Goal: Task Accomplishment & Management: Use online tool/utility

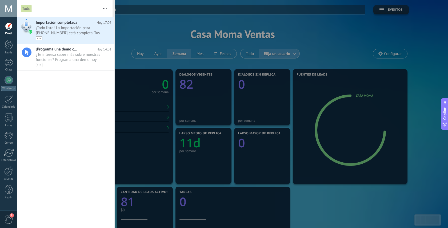
click at [136, 36] on div at bounding box center [224, 114] width 448 height 228
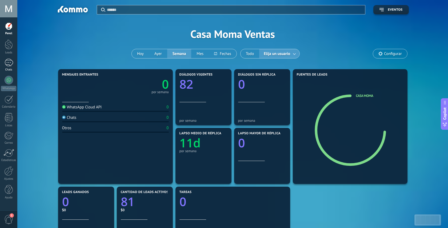
click at [11, 64] on div "1" at bounding box center [9, 63] width 9 height 8
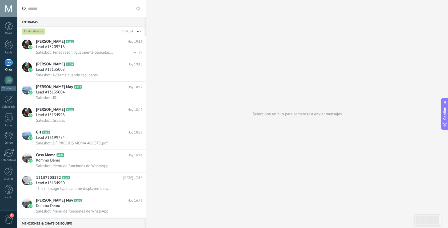
click at [97, 50] on span "Salesbot: Tenes razón. Igualmente pancetas no me quedaron😬 podría ir sin? $193.…" at bounding box center [74, 52] width 77 height 5
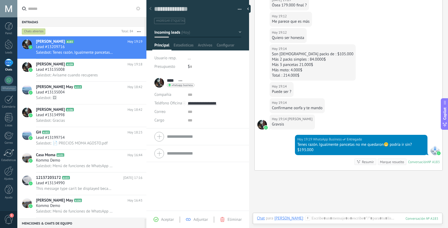
scroll to position [150, 0]
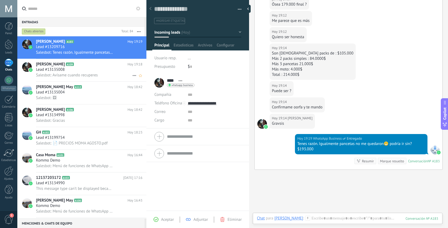
click at [87, 67] on h2 "[PERSON_NAME] Moma A109" at bounding box center [81, 64] width 91 height 5
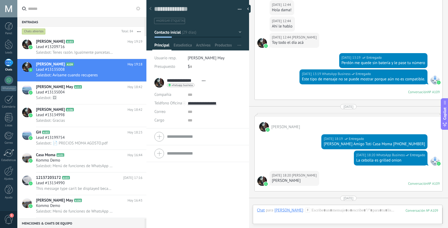
scroll to position [2143, 0]
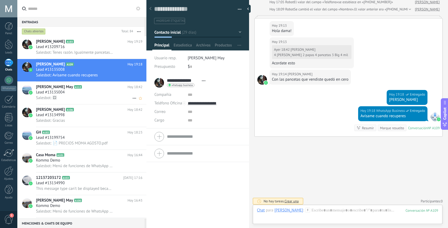
click at [74, 93] on div "Lead #13135004" at bounding box center [89, 92] width 106 height 5
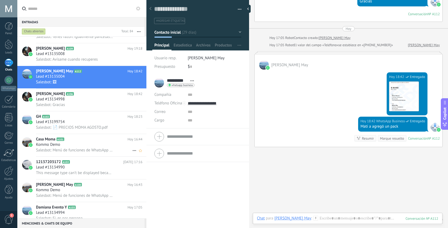
scroll to position [29, 0]
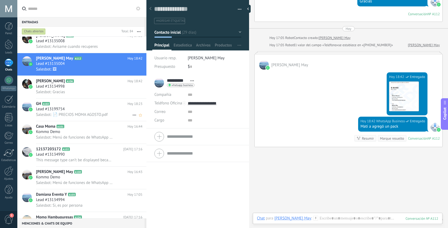
click at [89, 105] on h2 "GH A182" at bounding box center [81, 103] width 91 height 5
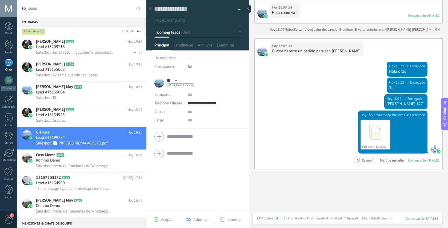
click at [75, 48] on div "Lead #13209716" at bounding box center [89, 46] width 106 height 5
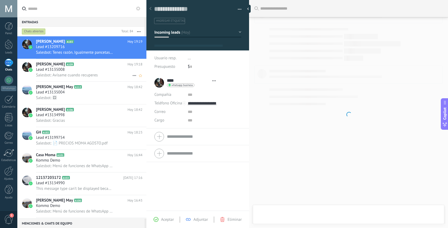
scroll to position [8, 0]
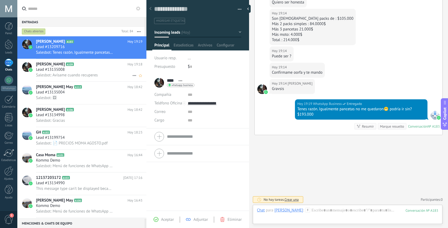
click at [82, 70] on div "Lead #13135008" at bounding box center [89, 69] width 106 height 5
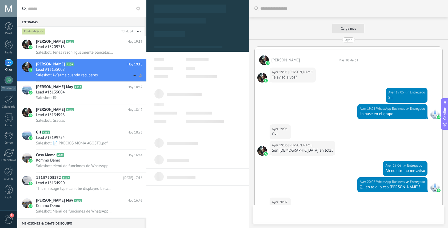
type textarea "**********"
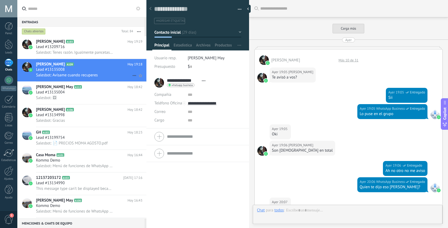
scroll to position [8, 0]
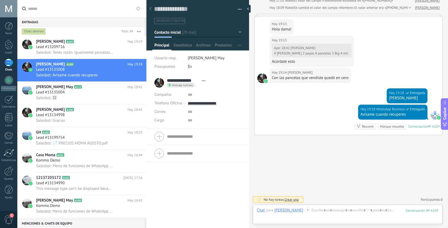
click at [9, 216] on span "1" at bounding box center [8, 218] width 9 height 9
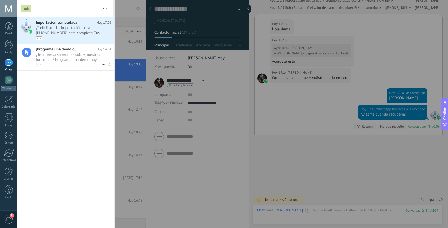
click at [65, 56] on span "¿Te interesa saber más sobre nuestras funciones? Programa una demo hoy mismo! •…" at bounding box center [69, 59] width 66 height 15
click at [132, 28] on div at bounding box center [224, 114] width 448 height 228
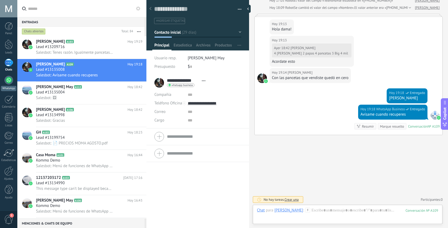
click at [7, 84] on link "WhatsApp" at bounding box center [8, 83] width 17 height 15
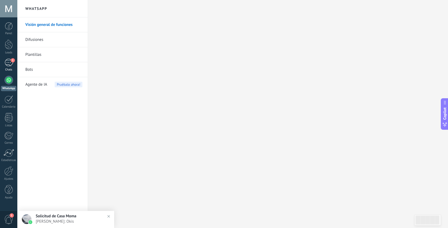
click at [7, 66] on div "1" at bounding box center [9, 63] width 9 height 8
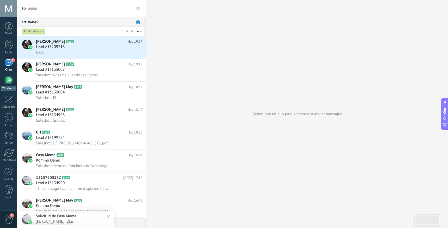
click at [8, 82] on div at bounding box center [9, 80] width 9 height 9
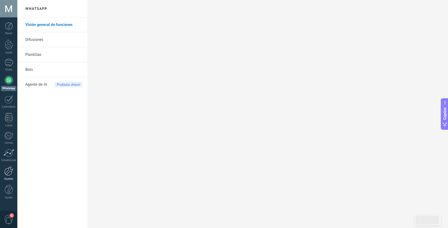
click at [6, 171] on div at bounding box center [8, 170] width 9 height 9
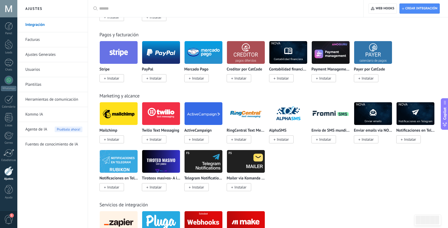
scroll to position [717, 0]
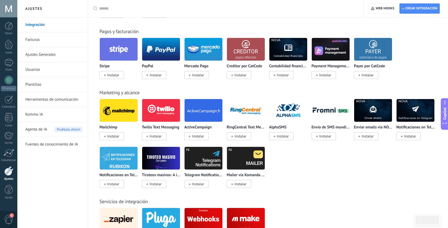
click at [196, 77] on span "Instalar" at bounding box center [198, 74] width 12 height 5
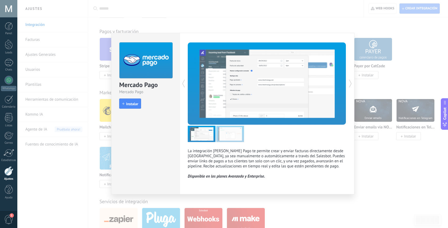
click at [209, 9] on div "Mercado Pago Mercado Pago install Instalar La integración [PERSON_NAME] Pago te…" at bounding box center [232, 114] width 430 height 228
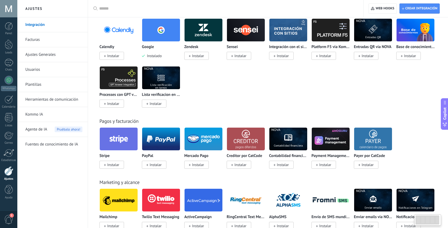
scroll to position [0, 0]
